Goal: Find specific page/section: Find specific page/section

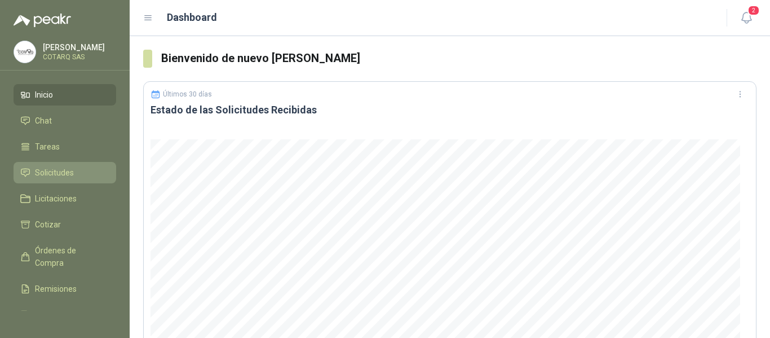
click at [59, 171] on span "Solicitudes" at bounding box center [54, 172] width 39 height 12
